Goal: Transaction & Acquisition: Purchase product/service

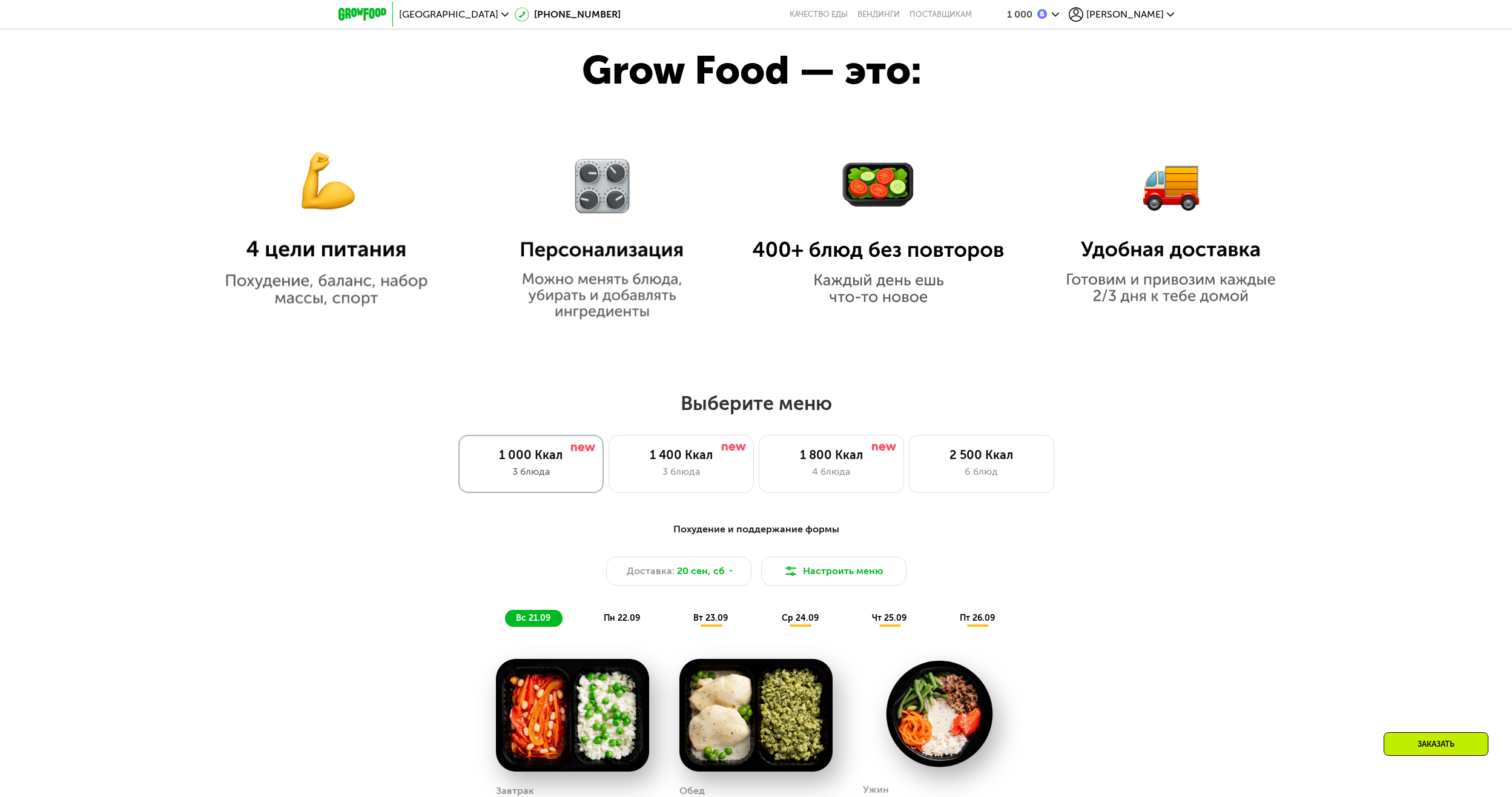
scroll to position [1029, 0]
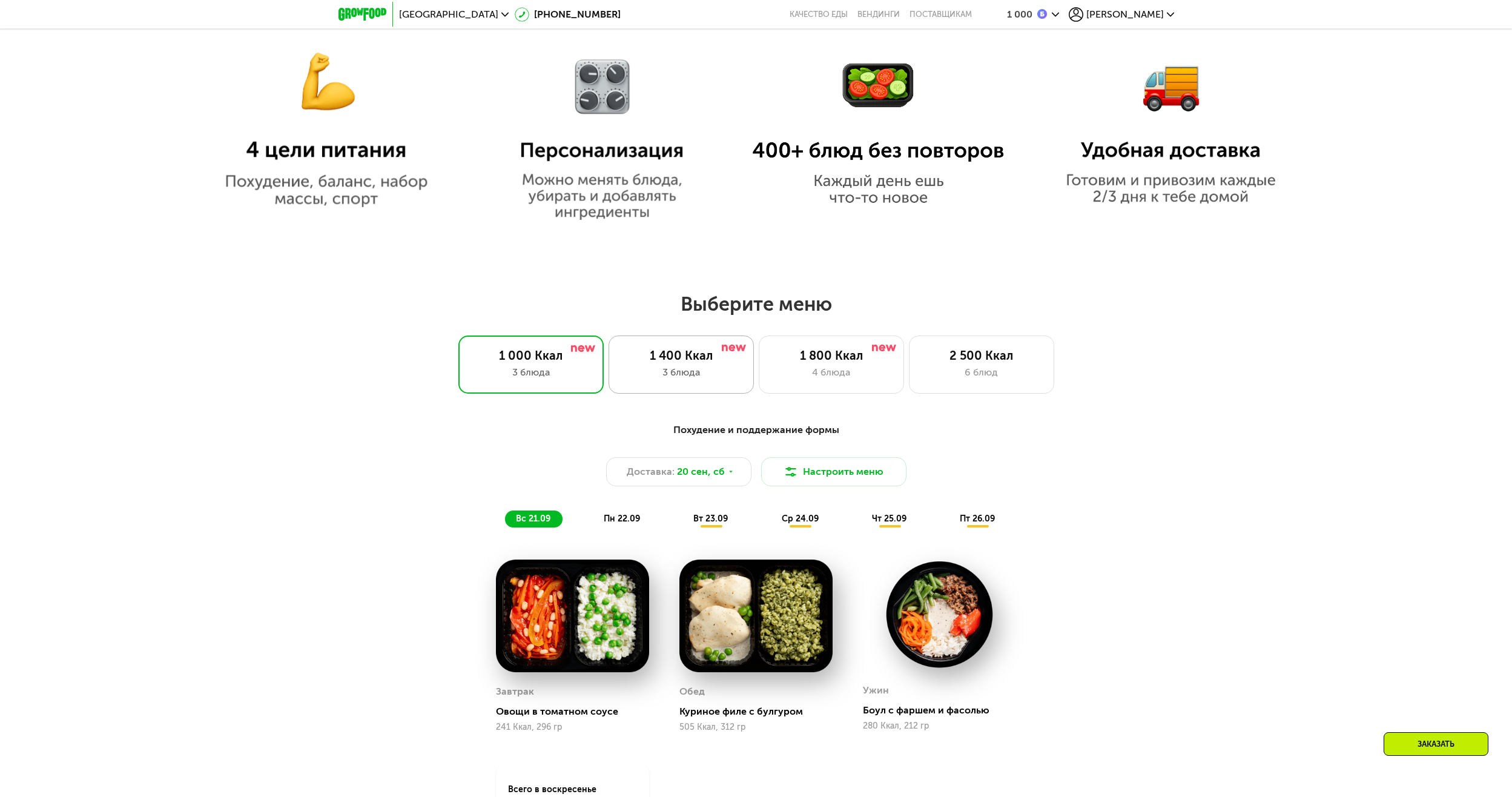
click at [671, 362] on div "1 400 Ккал" at bounding box center [682, 355] width 120 height 15
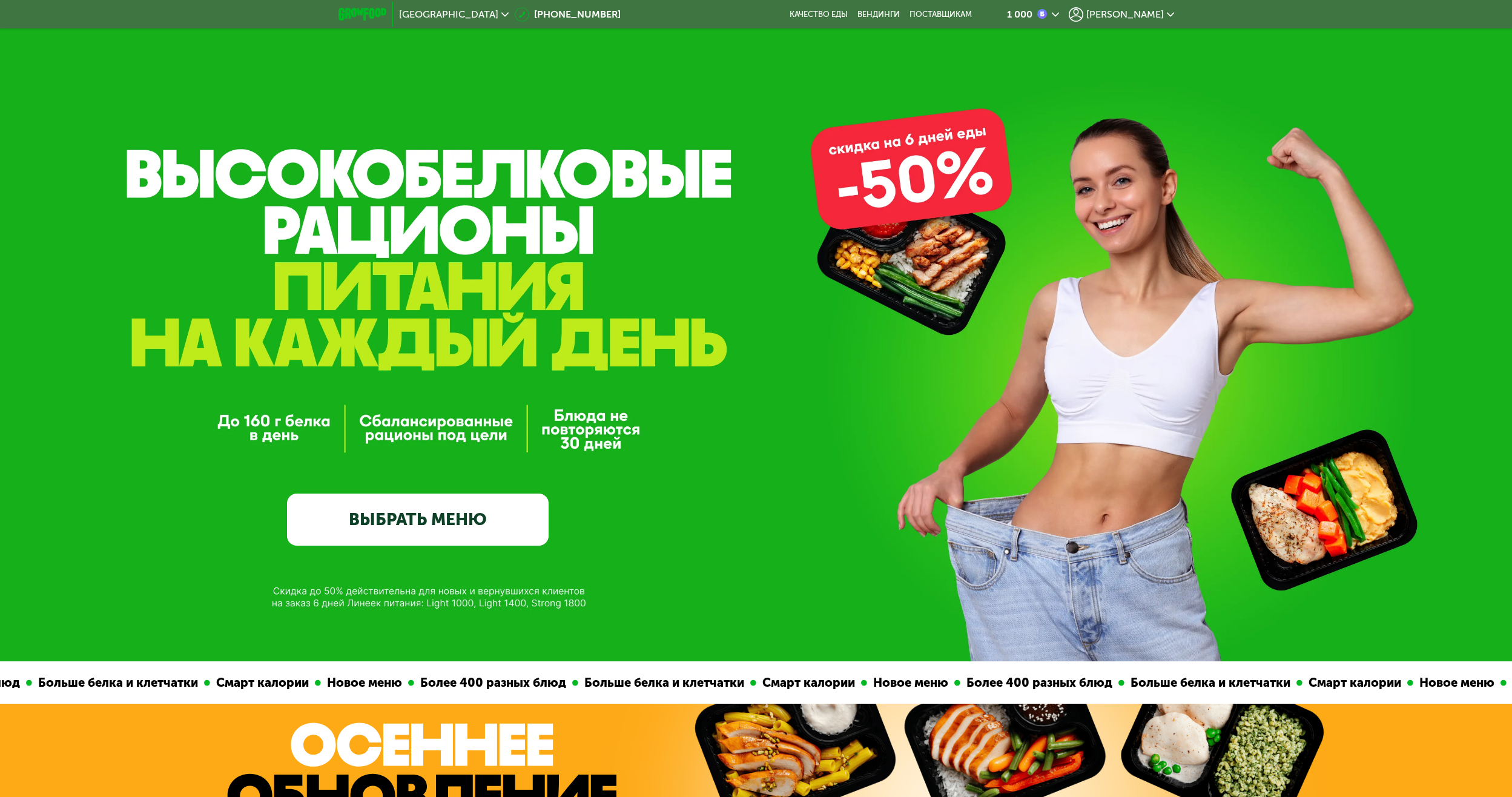
scroll to position [0, 0]
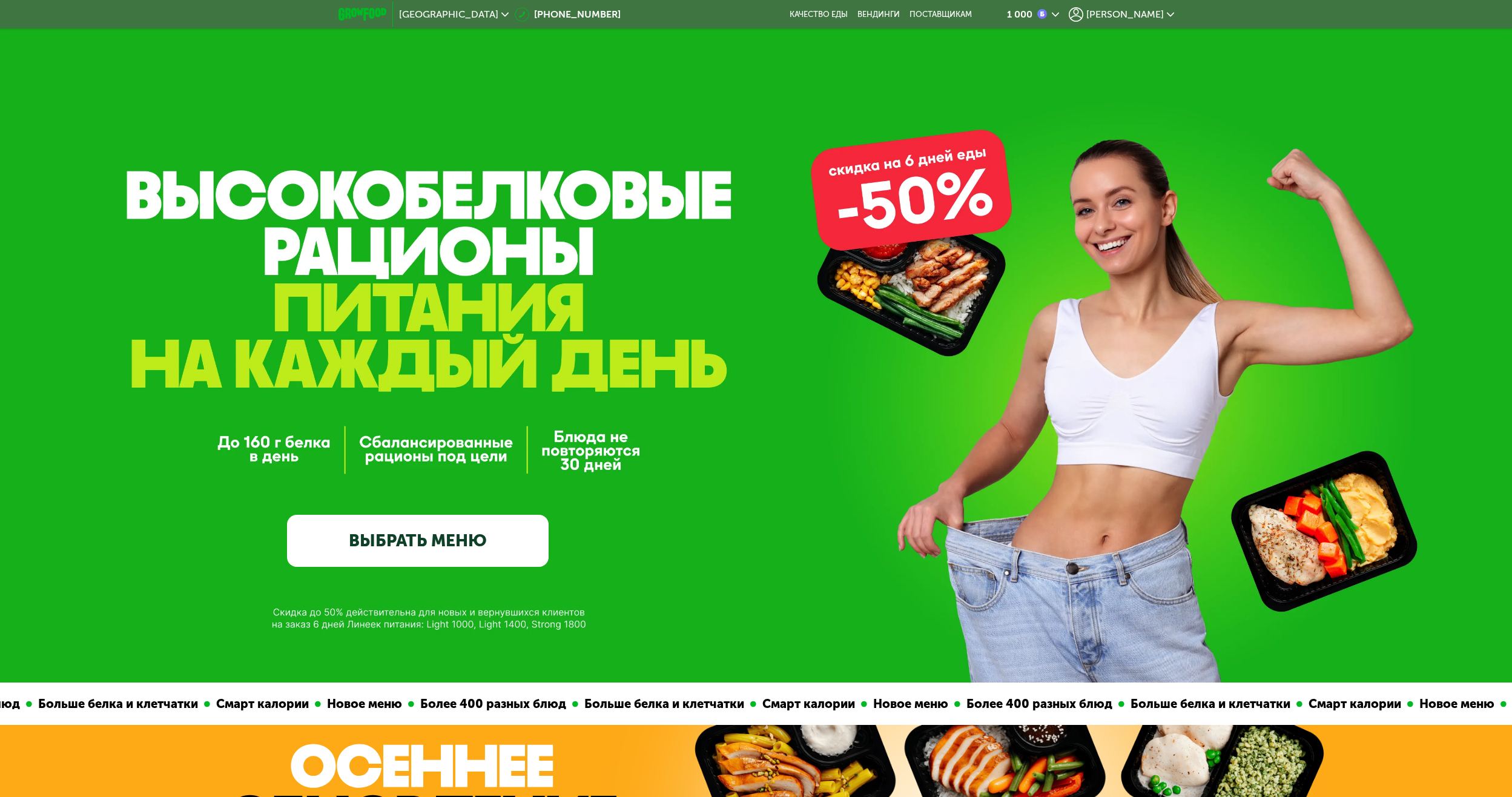
click at [407, 528] on link "ВЫБРАТЬ МЕНЮ" at bounding box center [418, 541] width 261 height 53
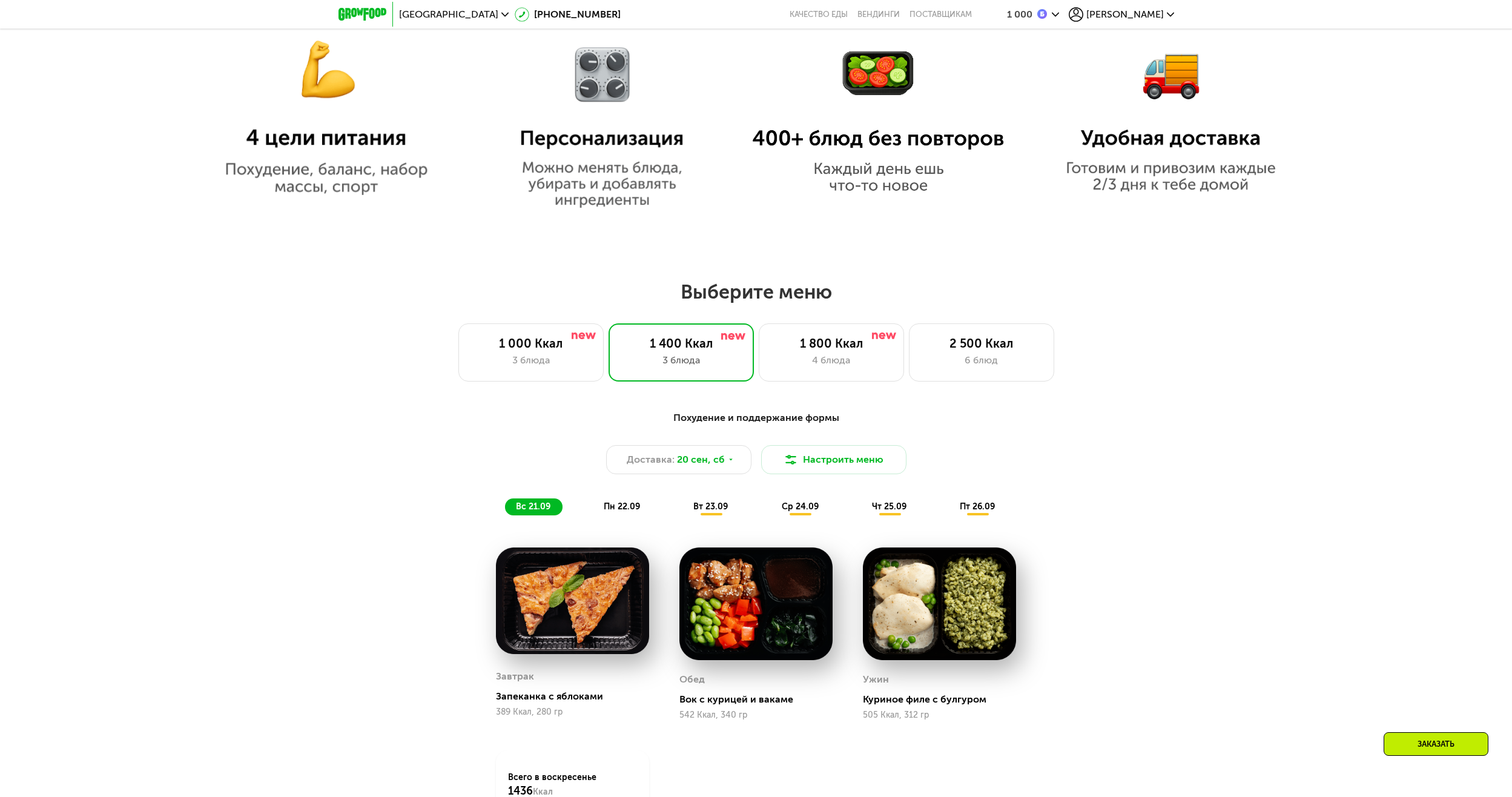
scroll to position [994, 0]
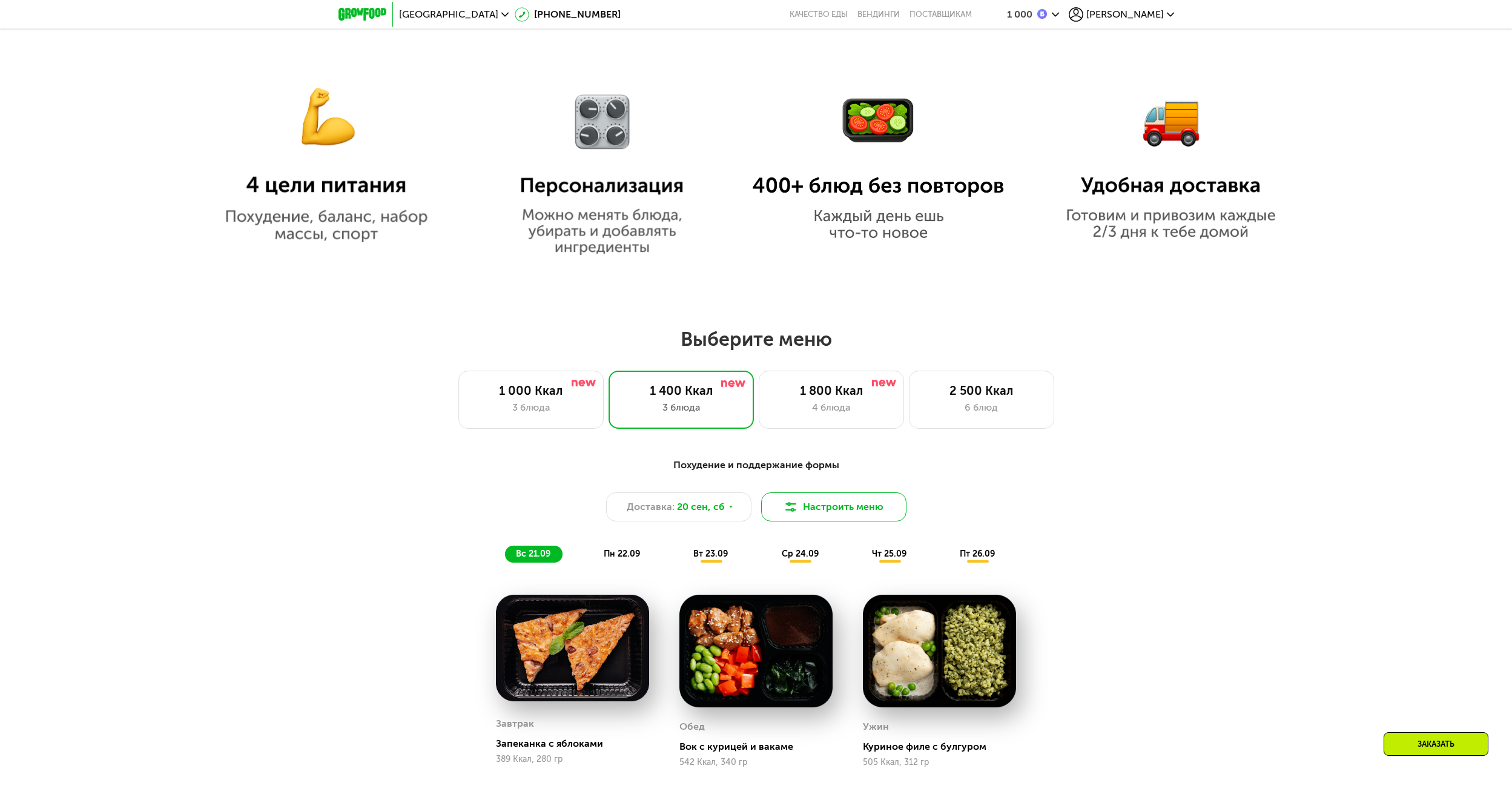
click at [807, 508] on button "Настроить меню" at bounding box center [834, 507] width 146 height 29
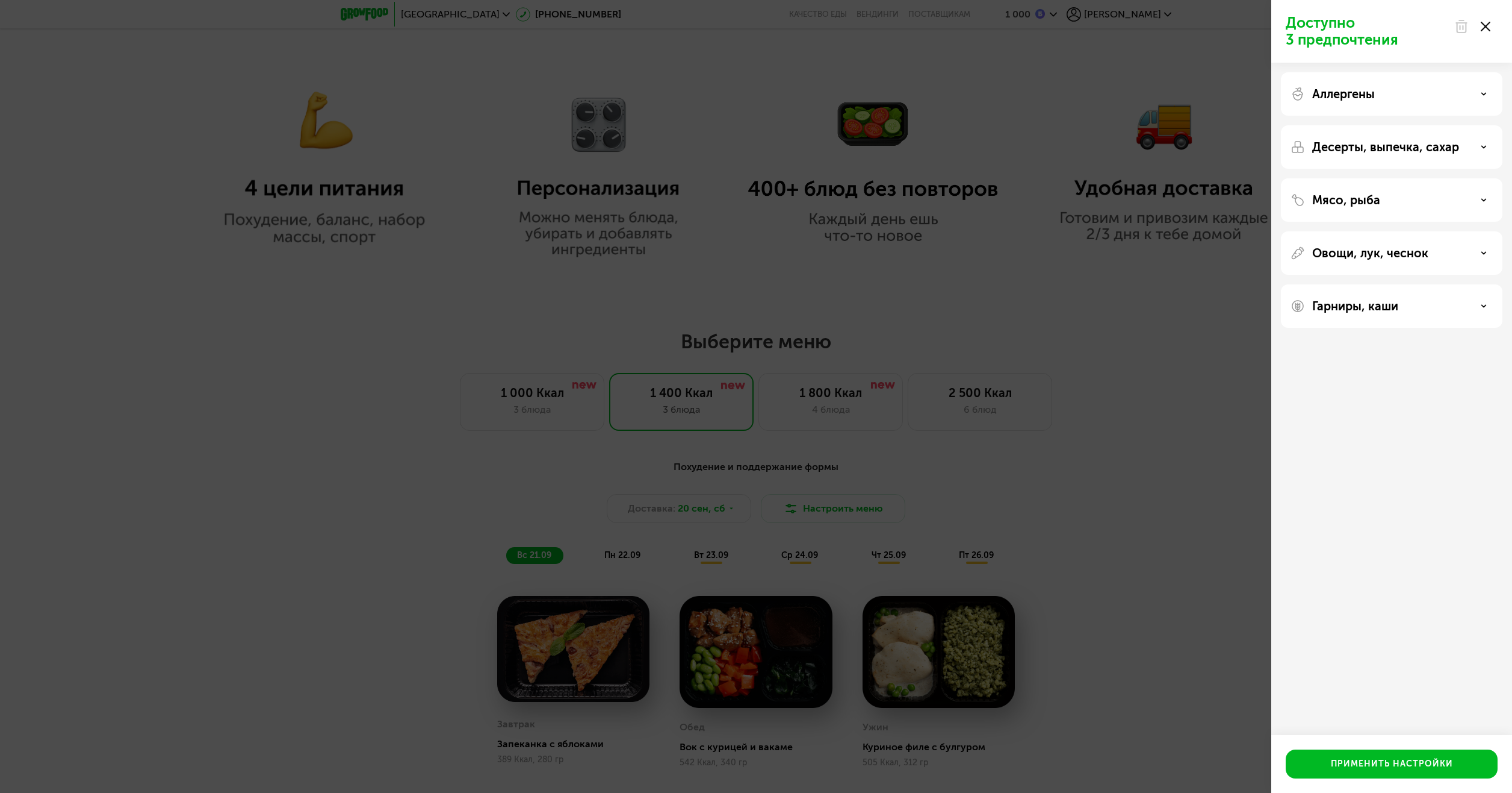
click at [1373, 91] on p "Аллергены" at bounding box center [1344, 94] width 63 height 14
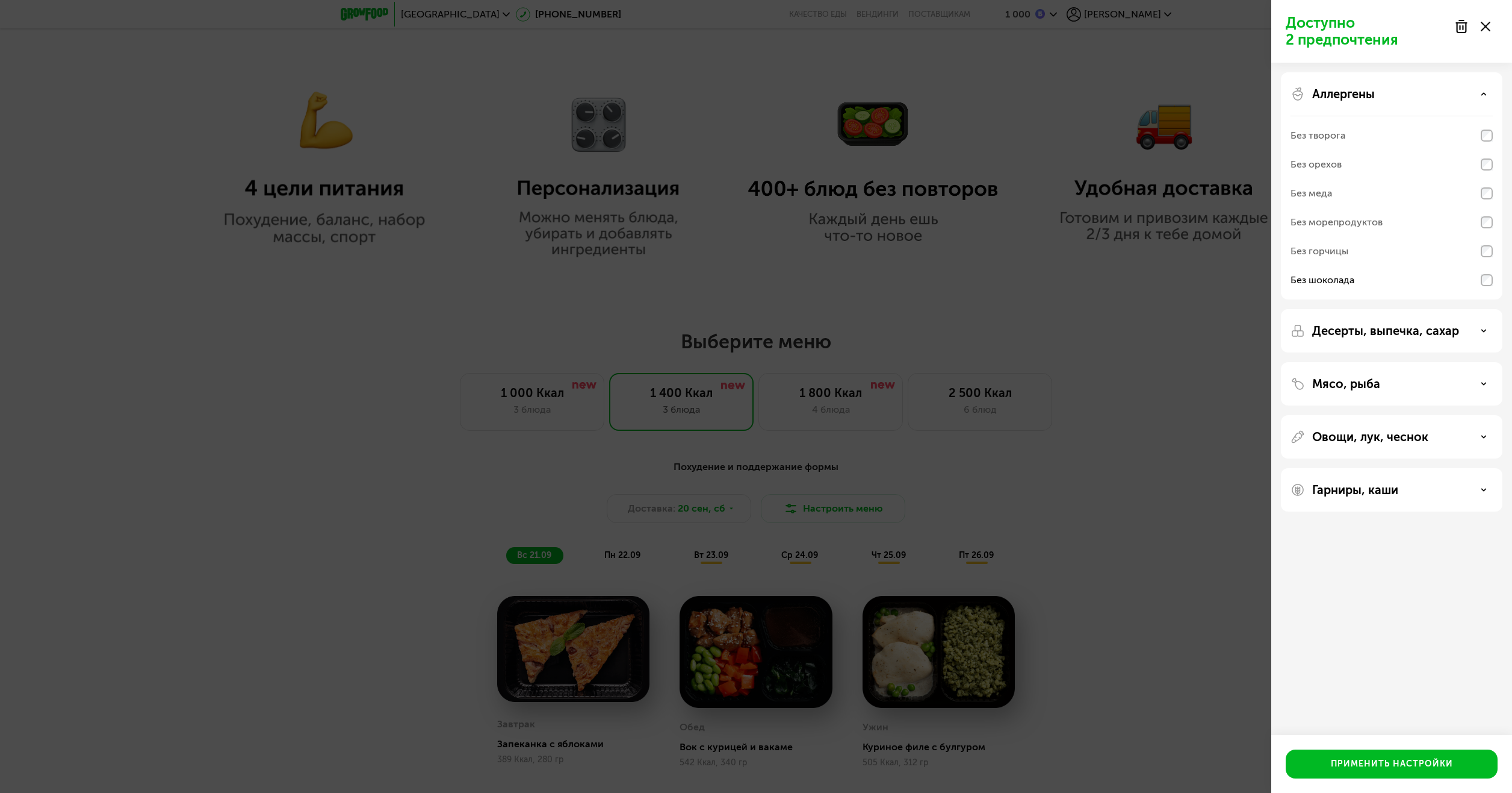
click at [1351, 89] on p "Аллергены" at bounding box center [1344, 94] width 63 height 14
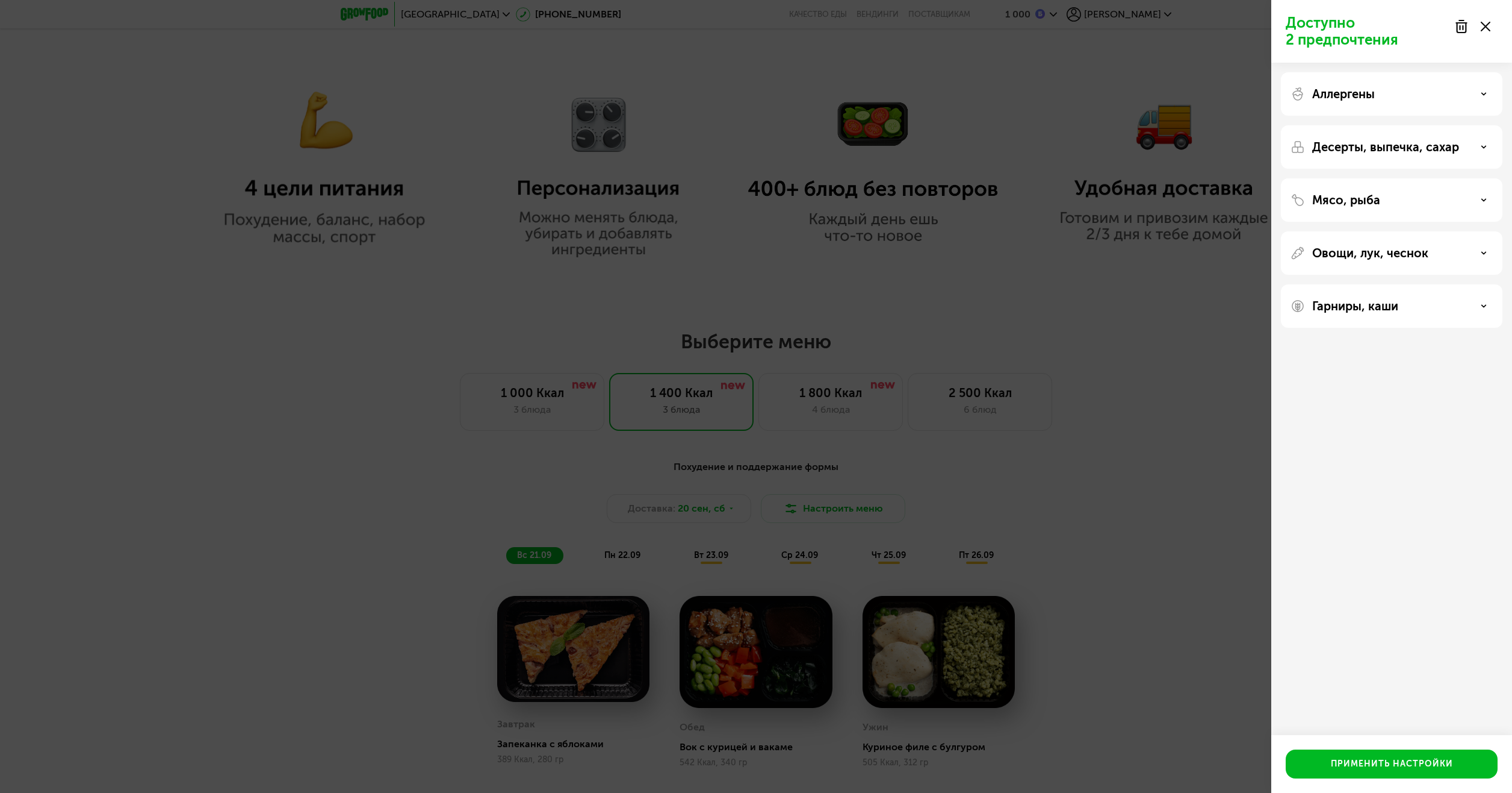
click at [1334, 144] on p "Десерты, выпечка, сахар" at bounding box center [1386, 147] width 147 height 14
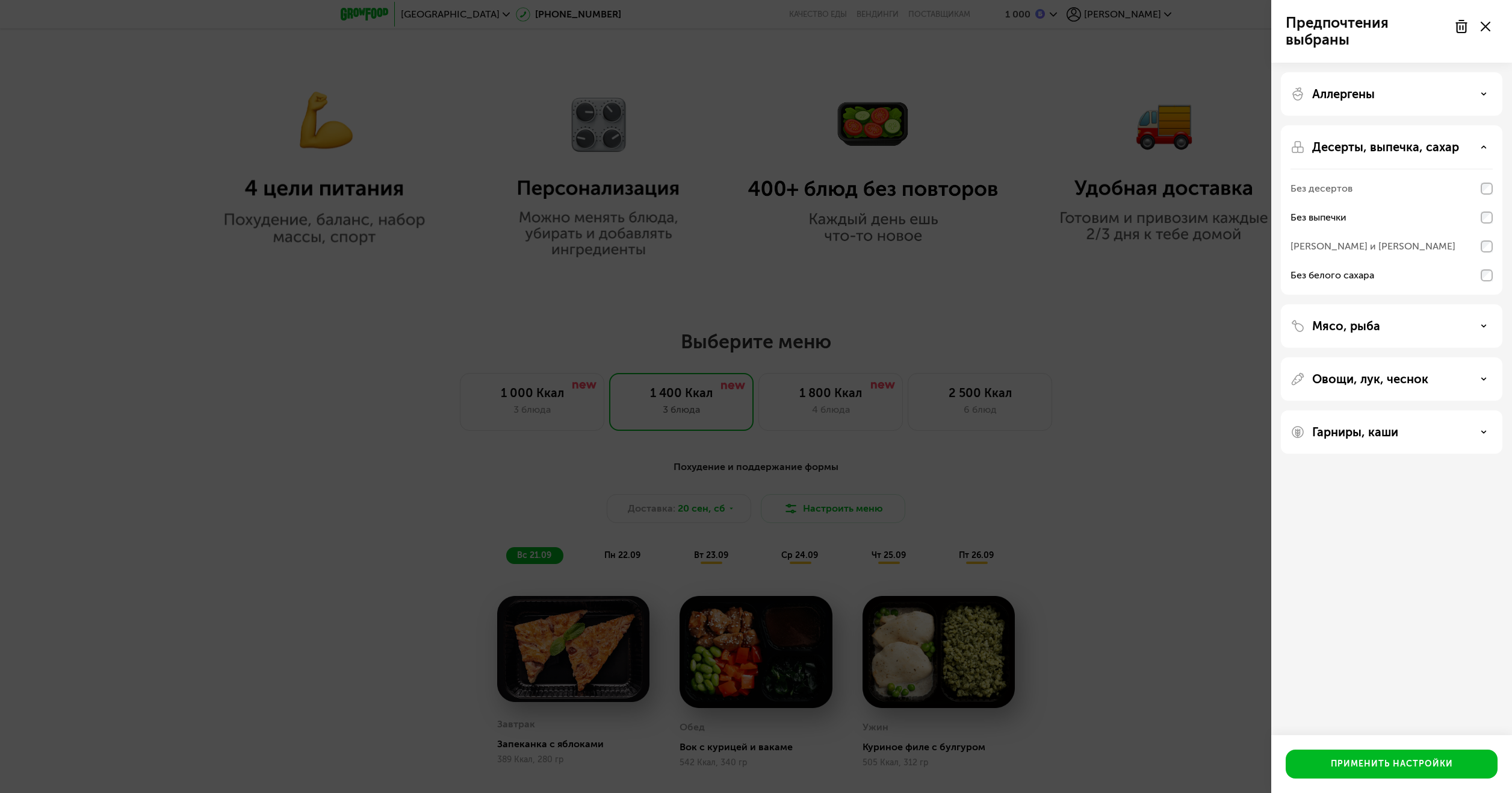
click at [1400, 146] on p "Десерты, выпечка, сахар" at bounding box center [1386, 147] width 147 height 14
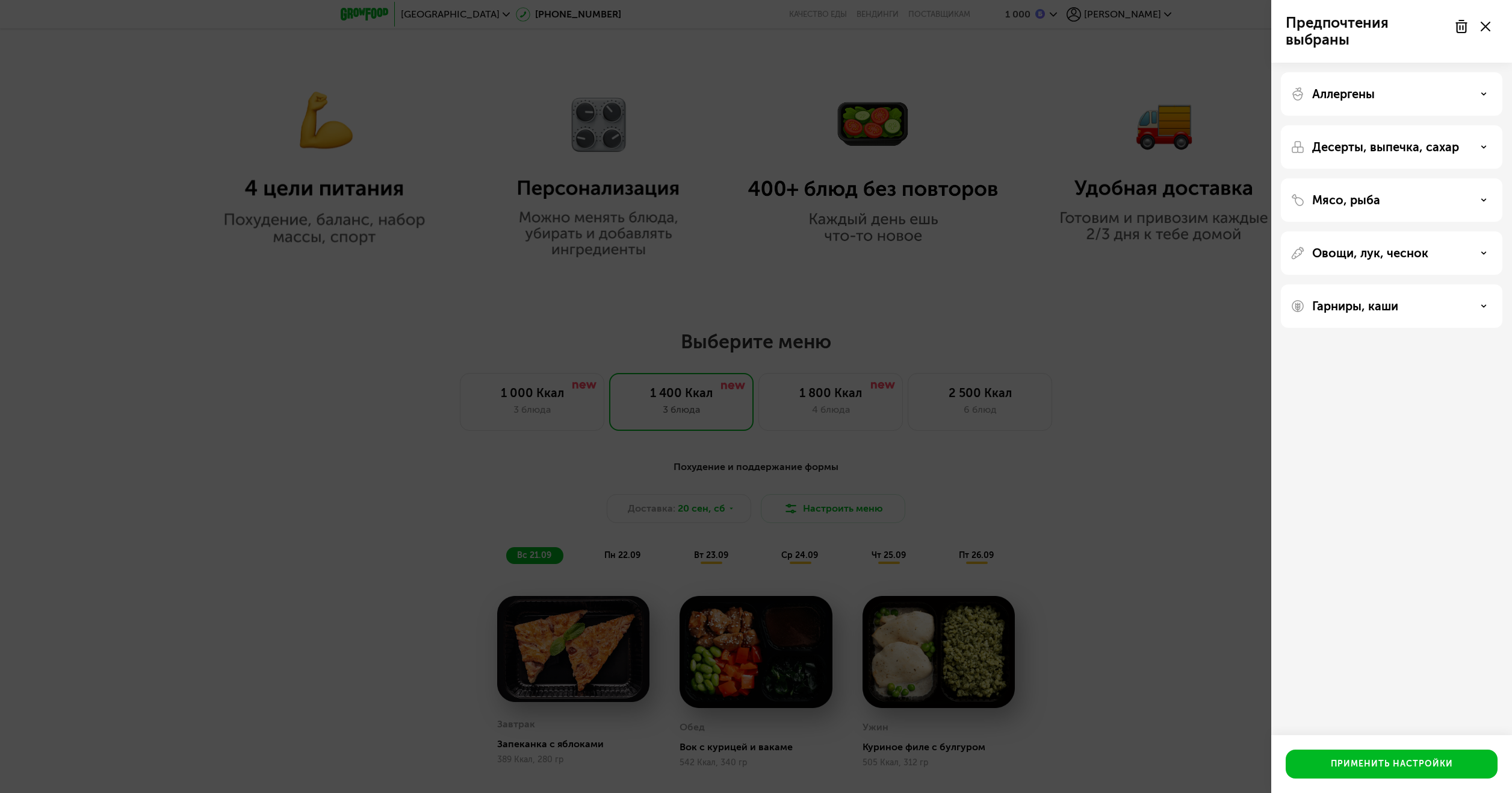
click at [1378, 194] on p "Мясо, рыба" at bounding box center [1346, 200] width 68 height 14
click at [1400, 201] on div "Мясо, рыба" at bounding box center [1391, 200] width 202 height 14
click at [1361, 254] on p "Овощи, лук, чеснок" at bounding box center [1370, 253] width 116 height 14
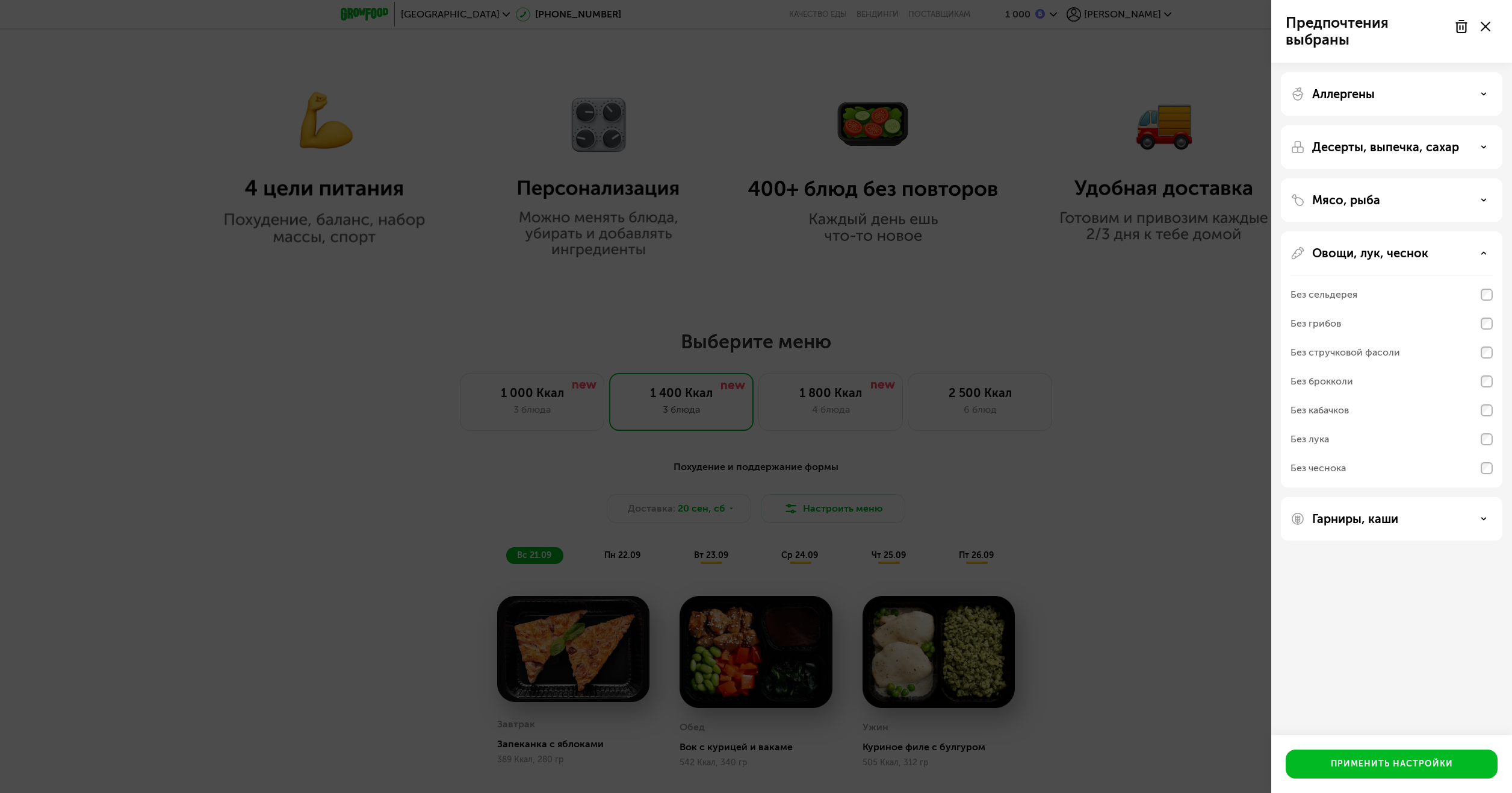
click at [1361, 250] on p "Овощи, лук, чеснок" at bounding box center [1370, 253] width 116 height 14
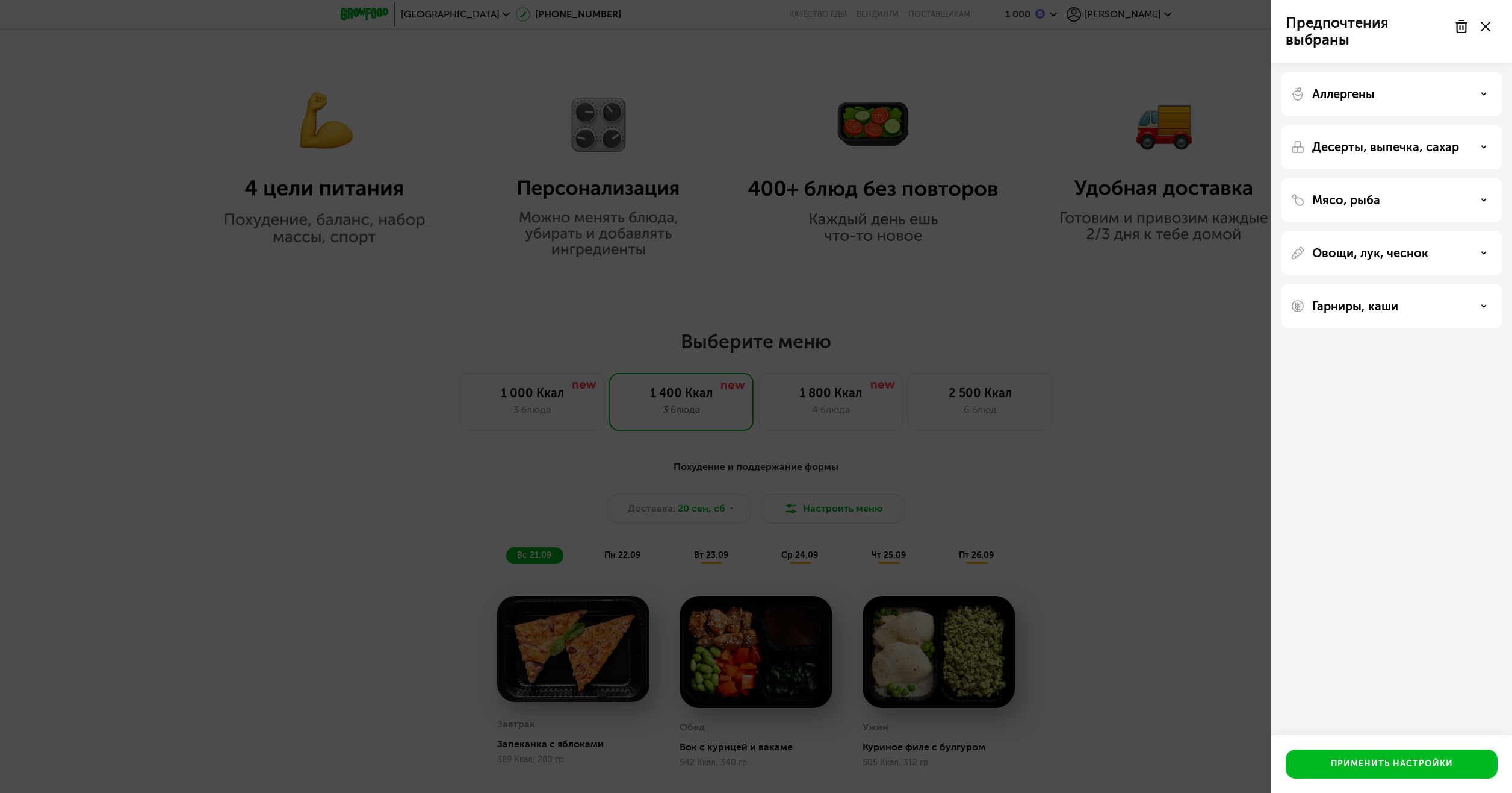
click at [1349, 310] on p "Гарниры, каши" at bounding box center [1355, 306] width 86 height 14
click at [1463, 403] on div "Без кускуса" at bounding box center [1391, 406] width 202 height 29
click at [1316, 349] on div "Без нута" at bounding box center [1310, 348] width 39 height 14
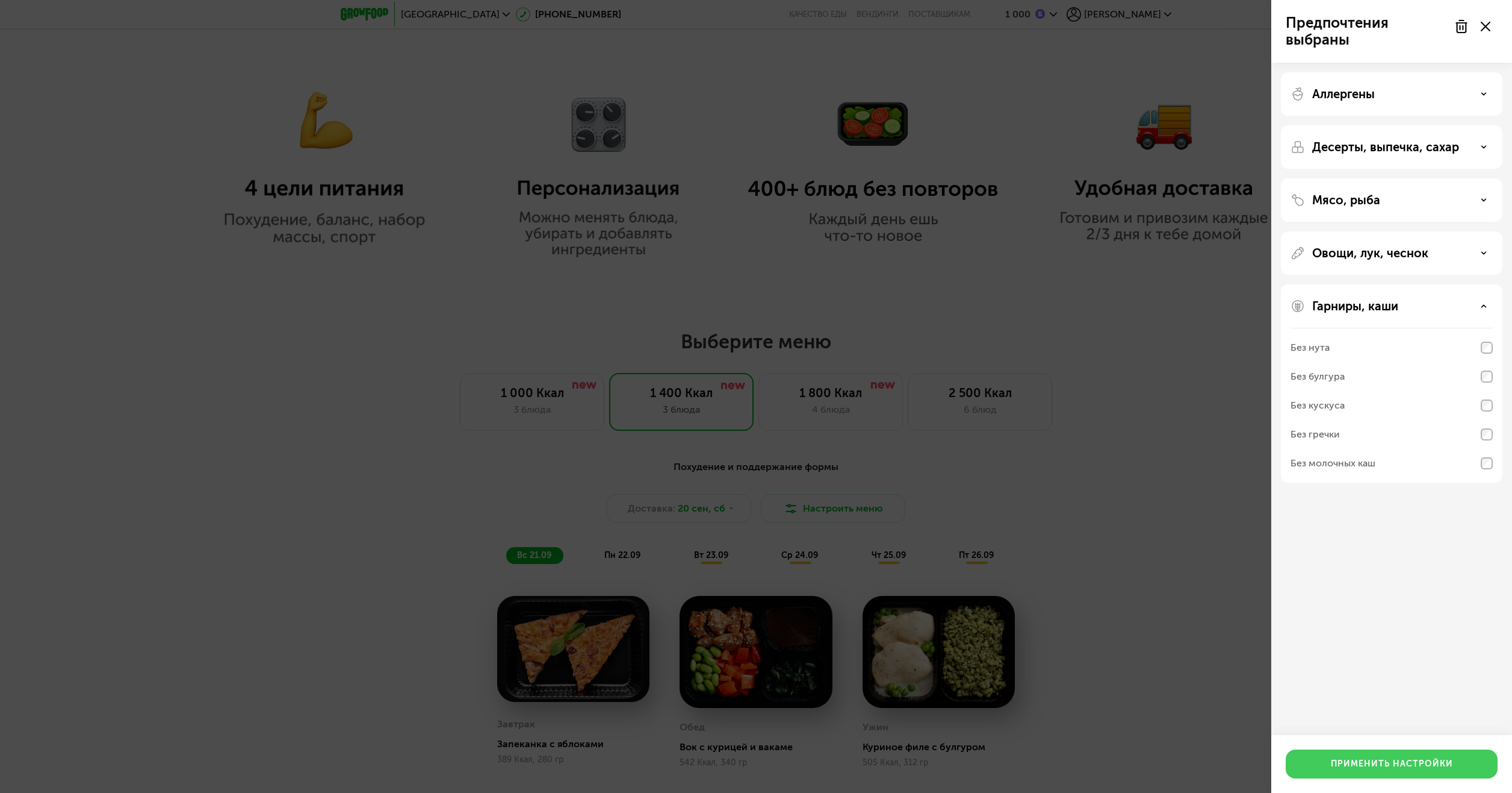
click at [1362, 764] on div "Применить настройки" at bounding box center [1392, 763] width 122 height 12
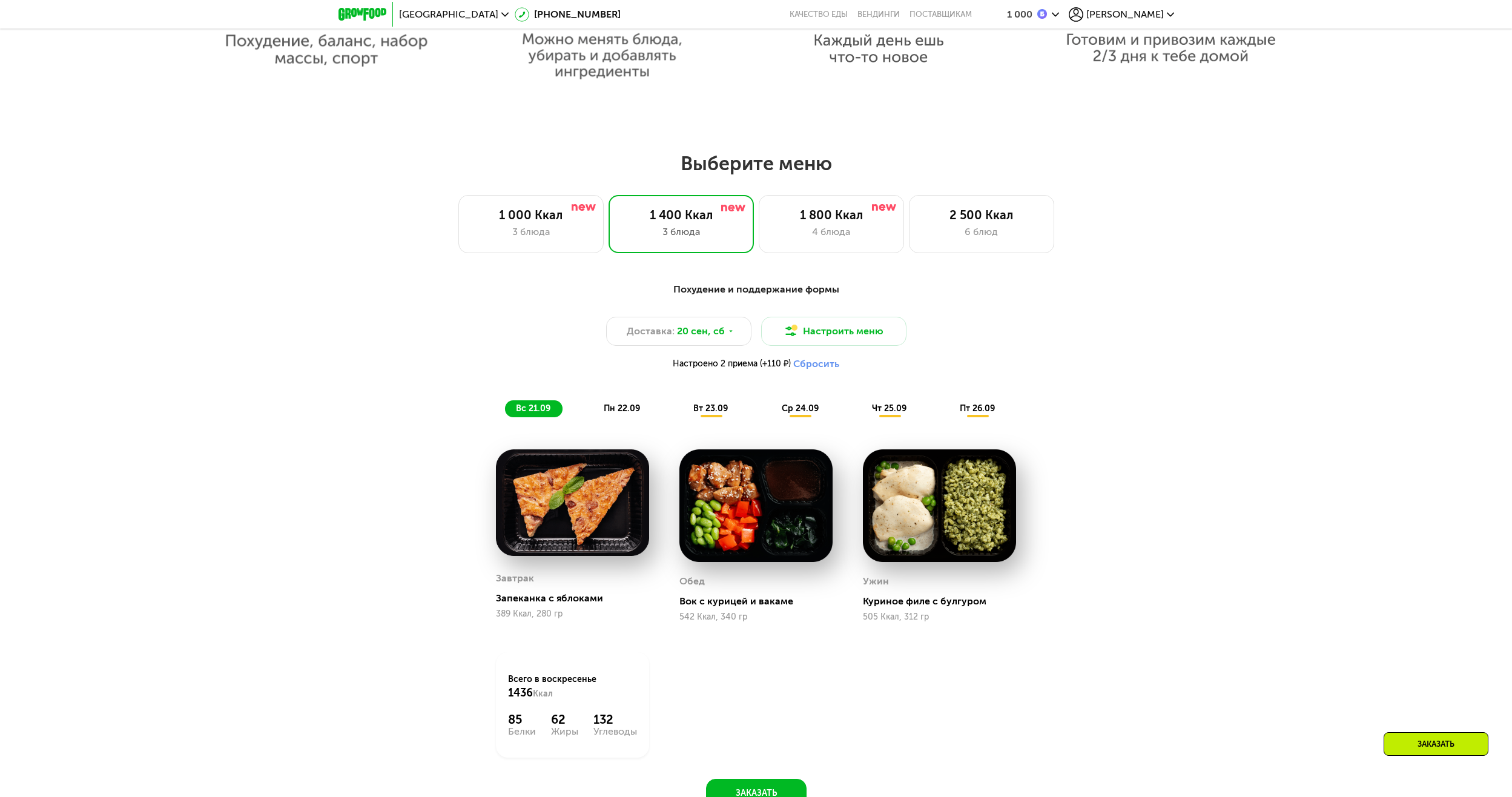
scroll to position [1271, 0]
